Goal: Information Seeking & Learning: Learn about a topic

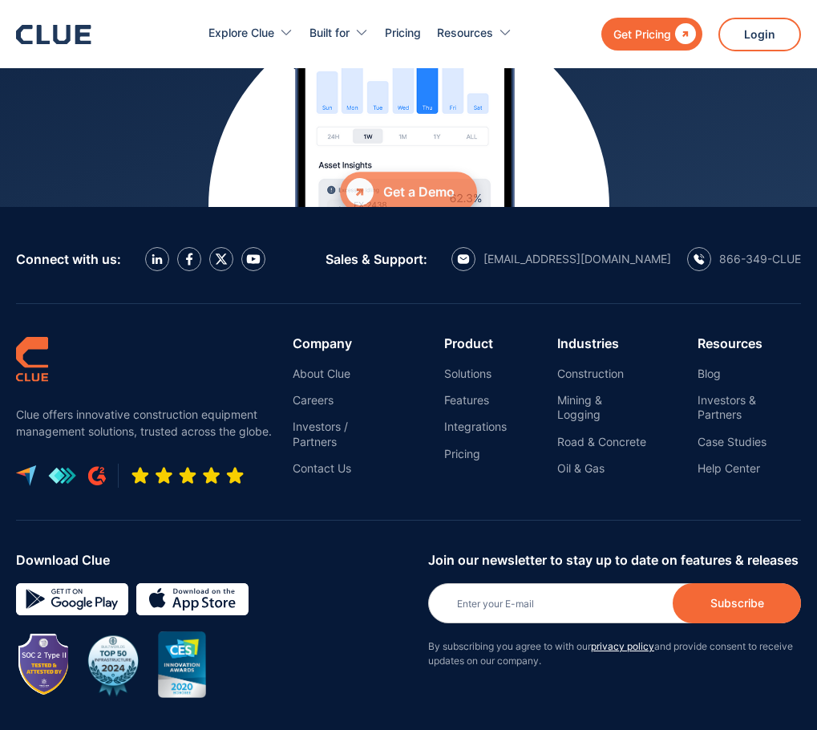
scroll to position [7319, 0]
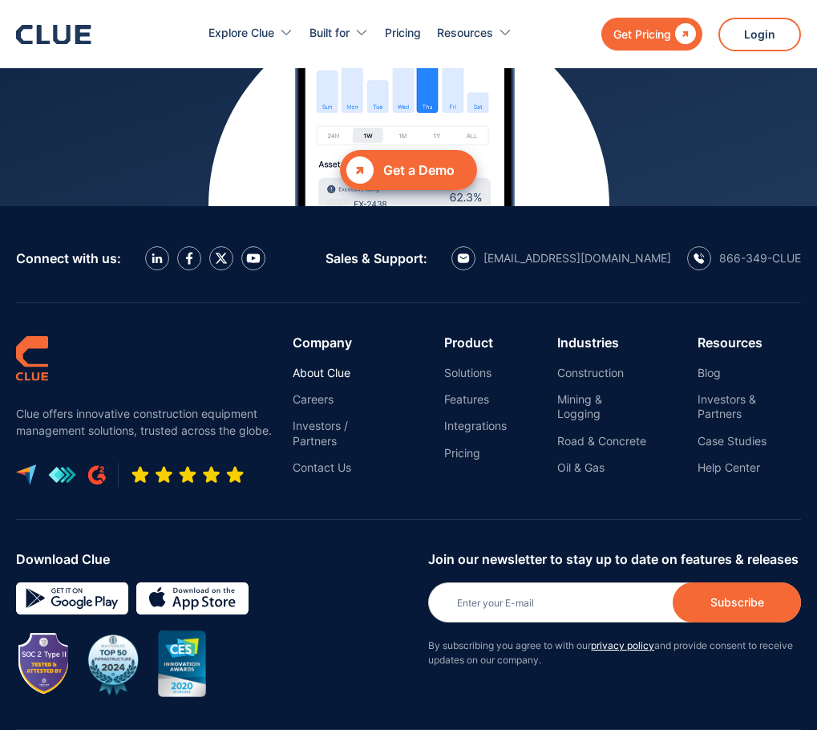
click at [338, 366] on link "About Clue" at bounding box center [343, 373] width 100 height 14
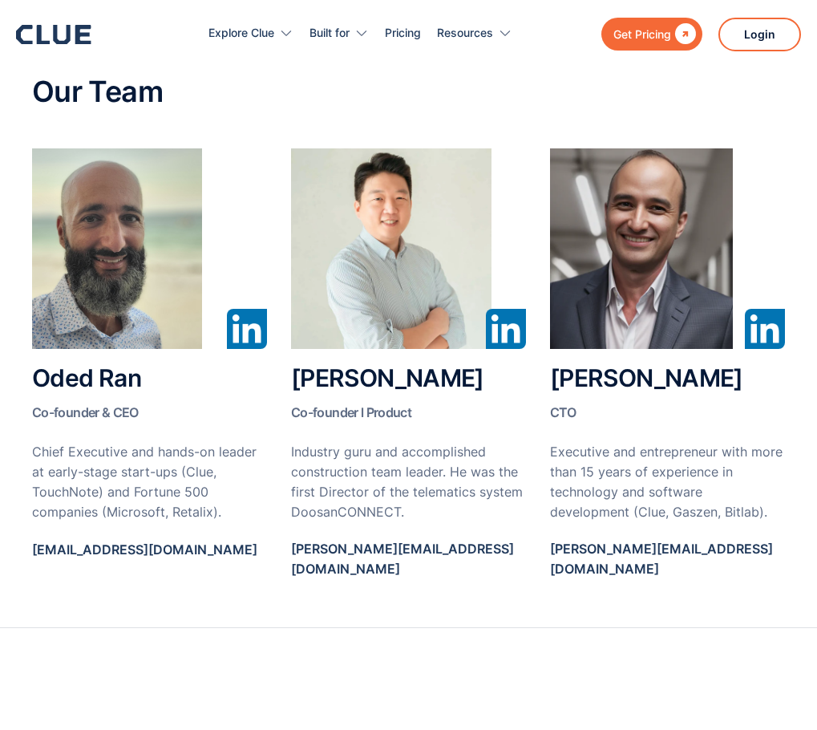
scroll to position [932, 0]
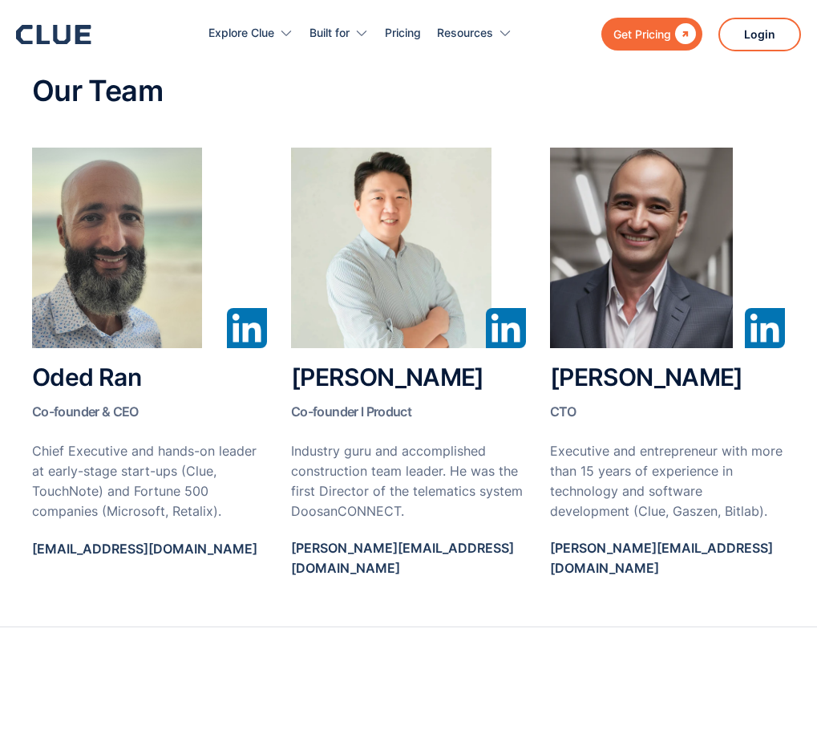
click at [386, 261] on img at bounding box center [391, 248] width 200 height 200
click at [512, 330] on img at bounding box center [506, 328] width 40 height 40
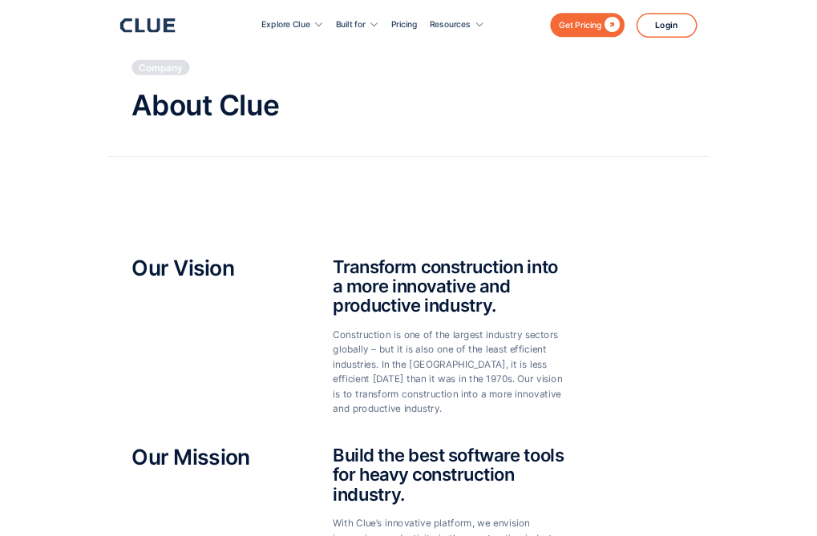
scroll to position [0, 0]
